Goal: Task Accomplishment & Management: Use online tool/utility

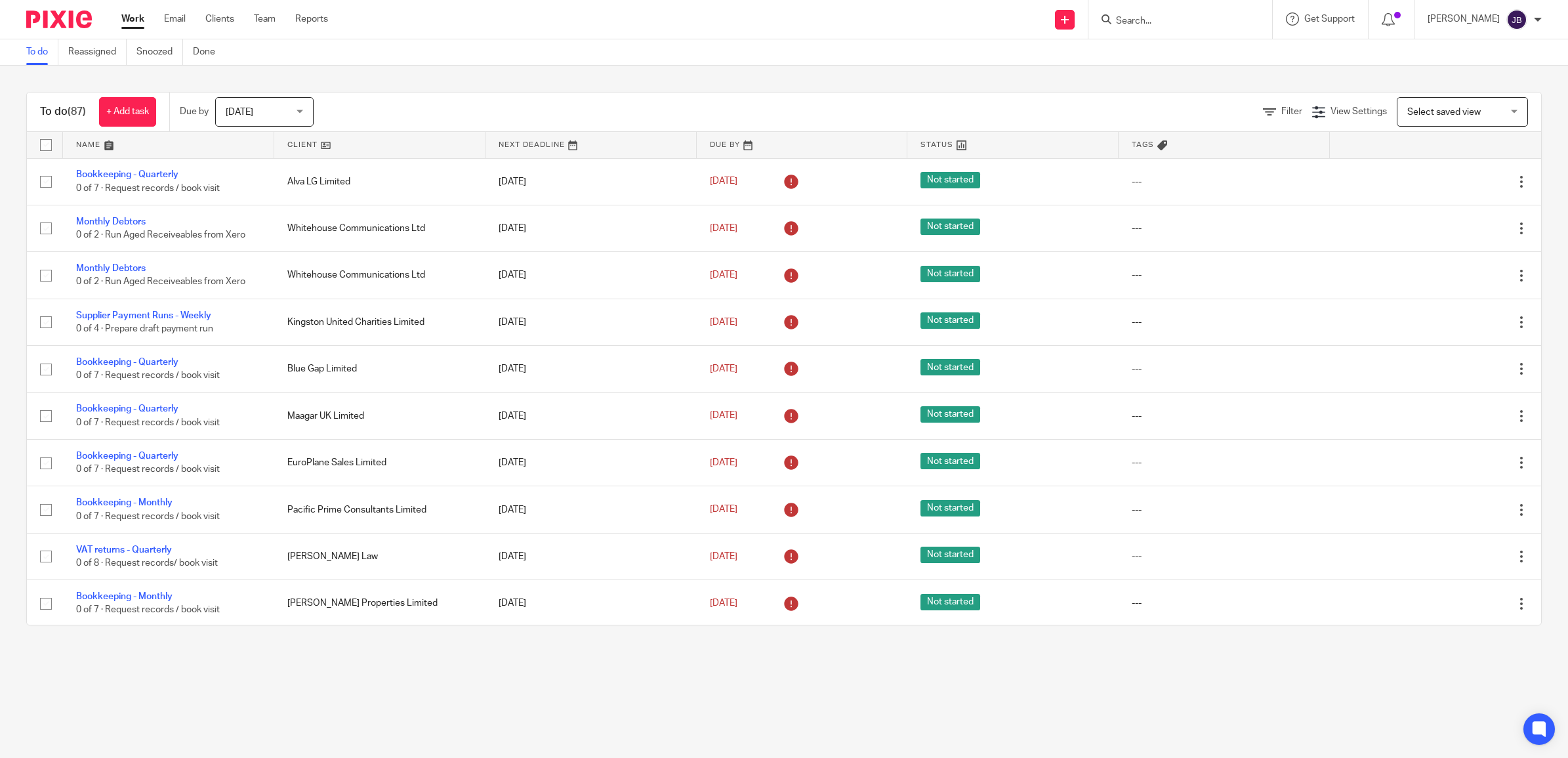
click at [1166, 23] on input "Search" at bounding box center [1173, 22] width 118 height 12
type input "welbeck"
click at [1248, 47] on link at bounding box center [1193, 51] width 162 height 20
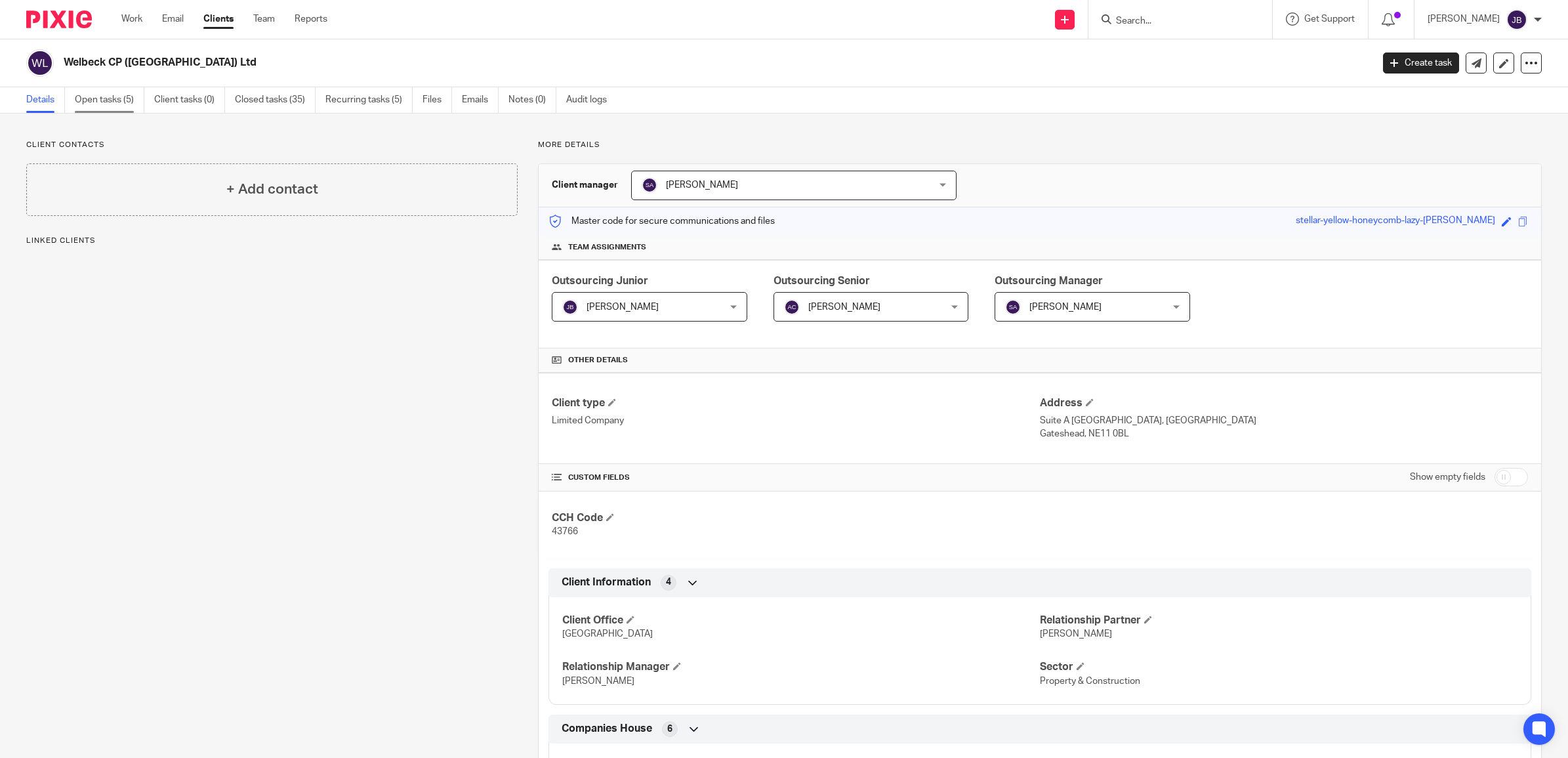
click at [109, 102] on link "Open tasks (5)" at bounding box center [109, 100] width 69 height 26
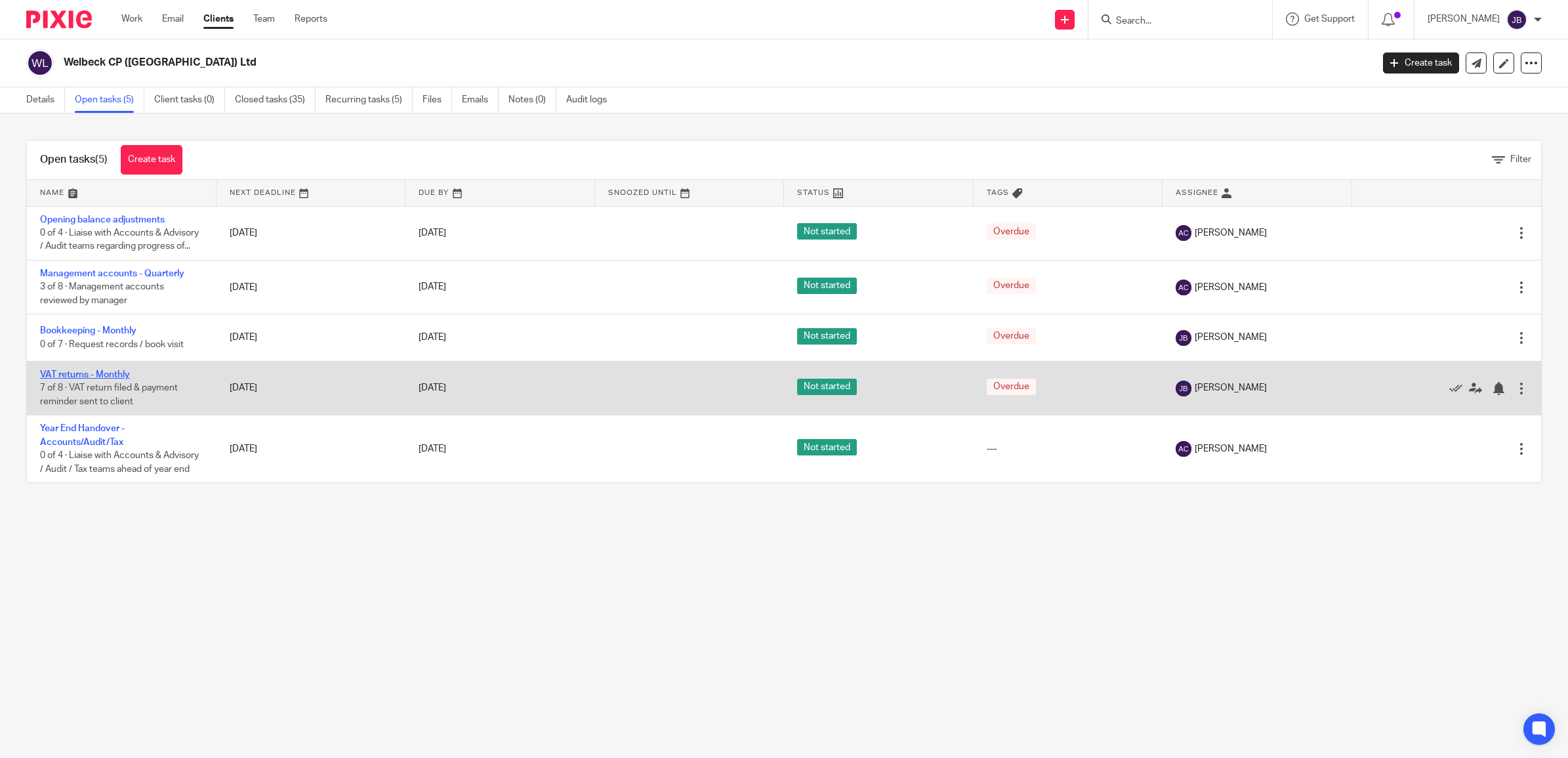
click at [99, 379] on link "VAT returns - Monthly" at bounding box center [85, 375] width 90 height 10
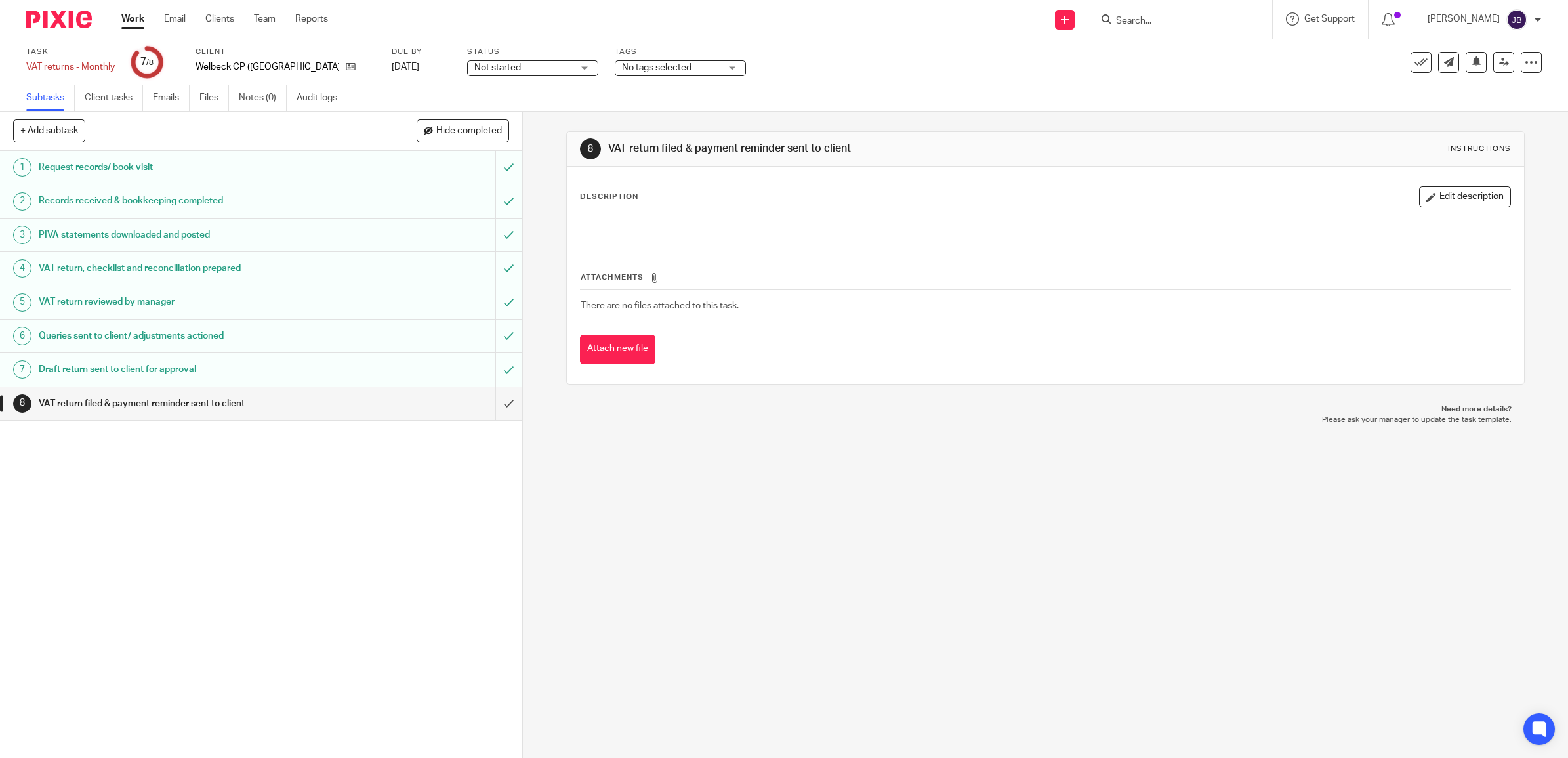
click at [162, 270] on h1 "VAT return, checklist and reconciliation prepared" at bounding box center [186, 268] width 295 height 20
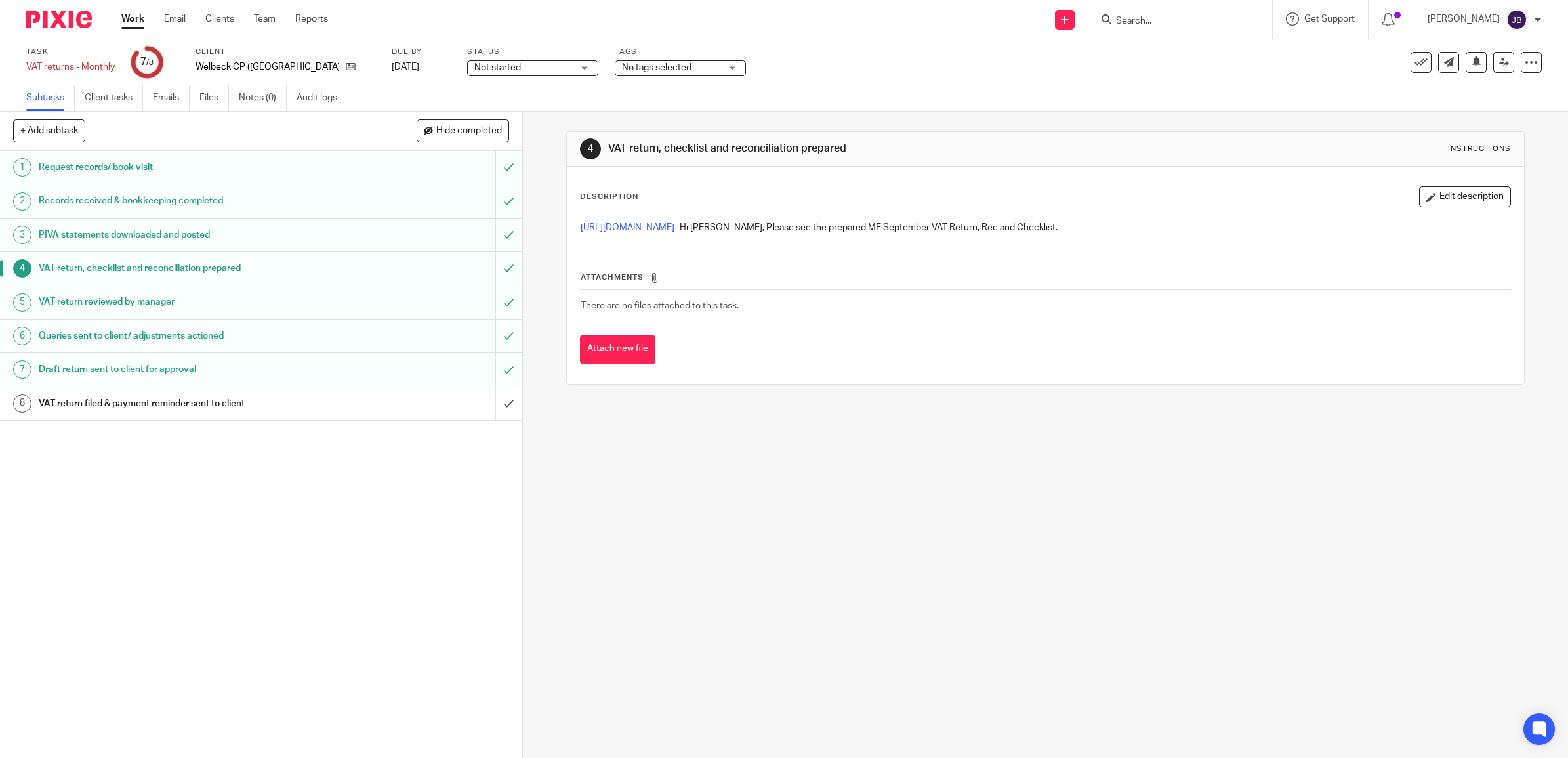
click at [174, 303] on h1 "VAT return reviewed by manager" at bounding box center [186, 301] width 295 height 20
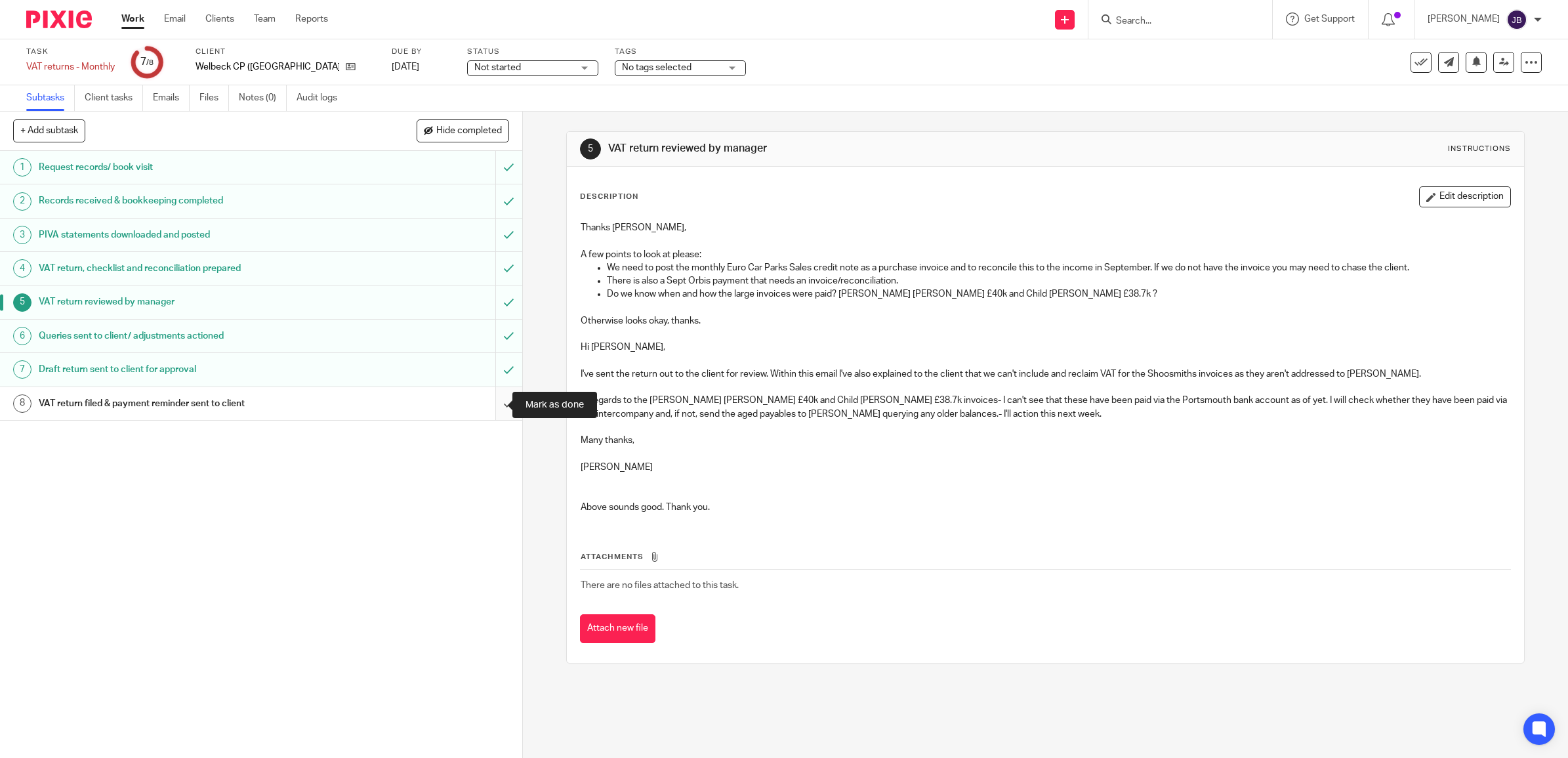
click at [494, 408] on input "submit" at bounding box center [261, 403] width 522 height 33
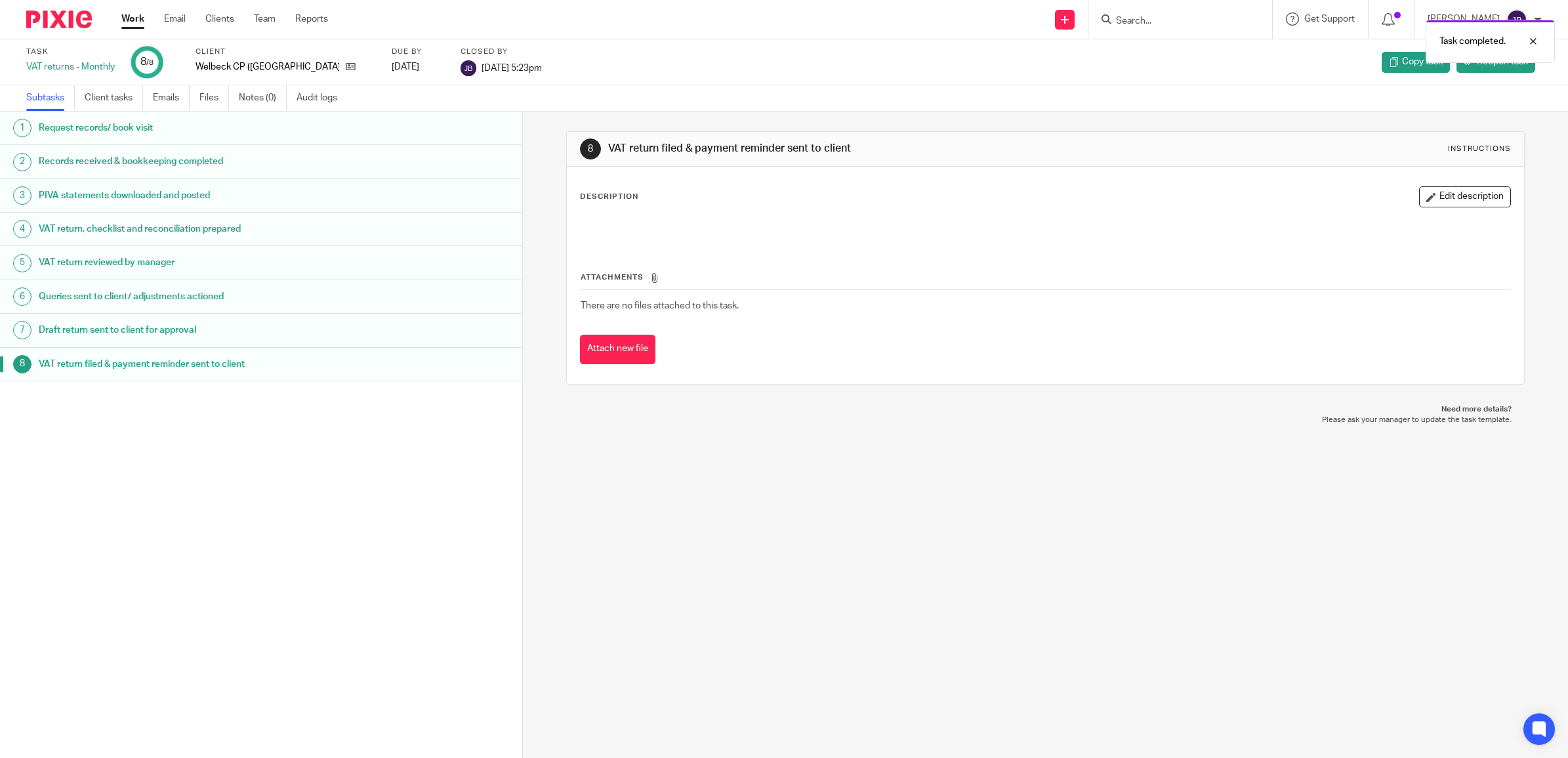
click at [125, 13] on link "Work" at bounding box center [132, 19] width 23 height 13
